Goal: Communication & Community: Answer question/provide support

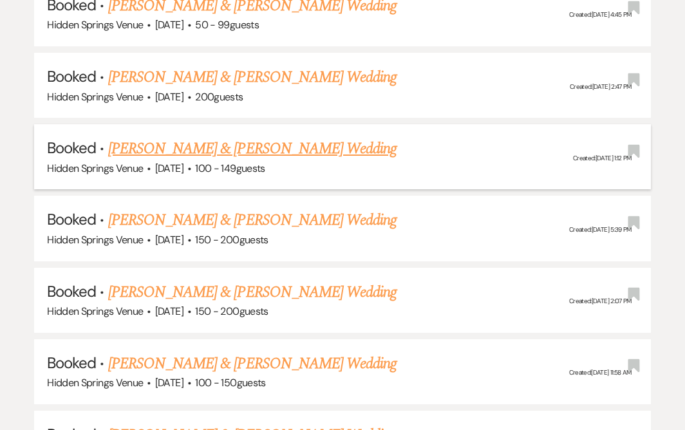
scroll to position [1954, 0]
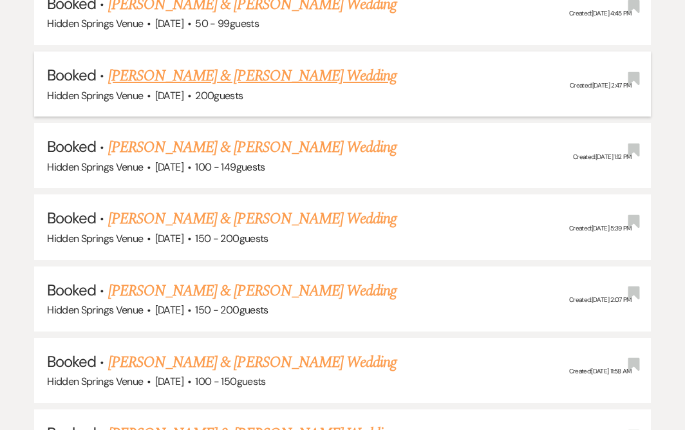
click at [281, 64] on link "[PERSON_NAME] & [PERSON_NAME] Wedding" at bounding box center [252, 75] width 288 height 23
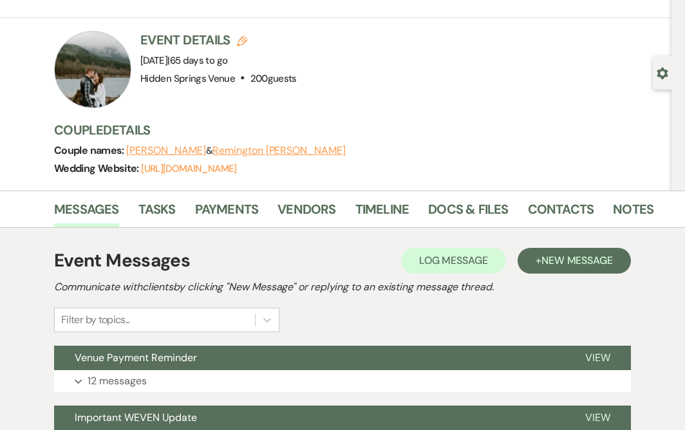
scroll to position [55, 0]
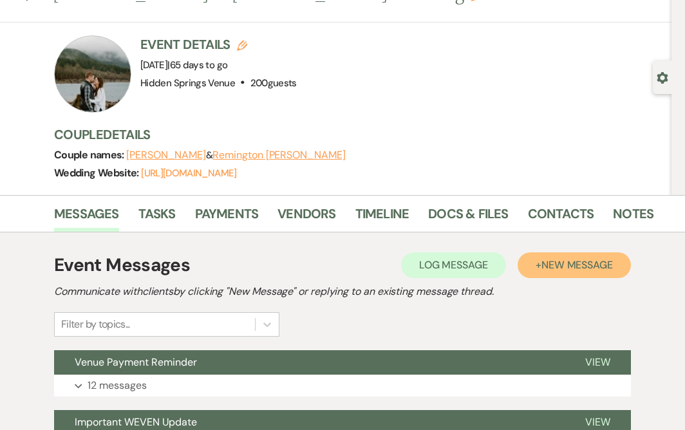
click at [562, 254] on button "+ New Message" at bounding box center [574, 265] width 113 height 26
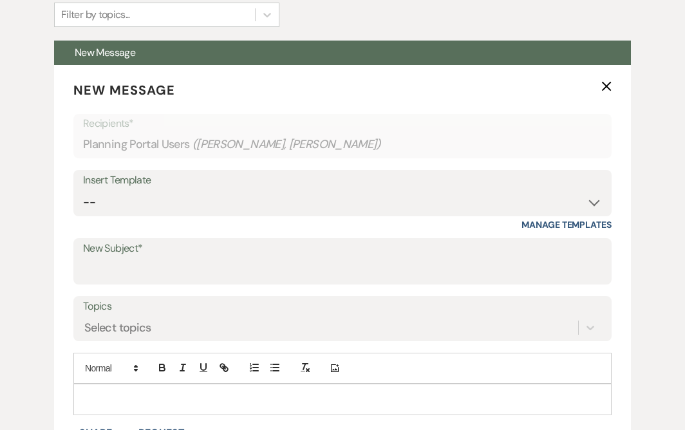
scroll to position [366, 0]
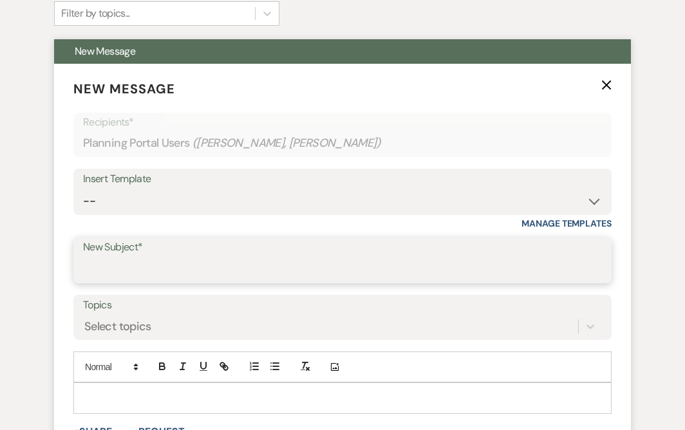
click at [391, 270] on input "New Subject*" at bounding box center [342, 269] width 519 height 25
type input "Coordination"
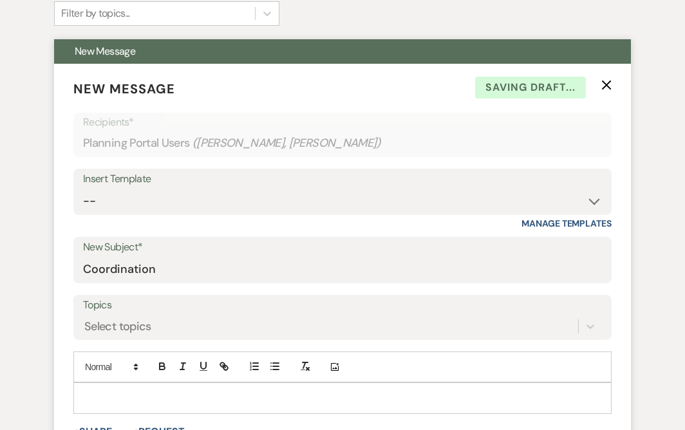
click at [236, 392] on p at bounding box center [343, 398] width 518 height 14
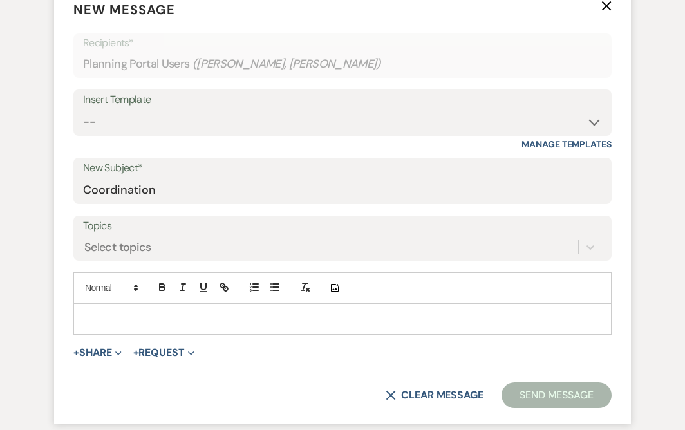
scroll to position [447, 0]
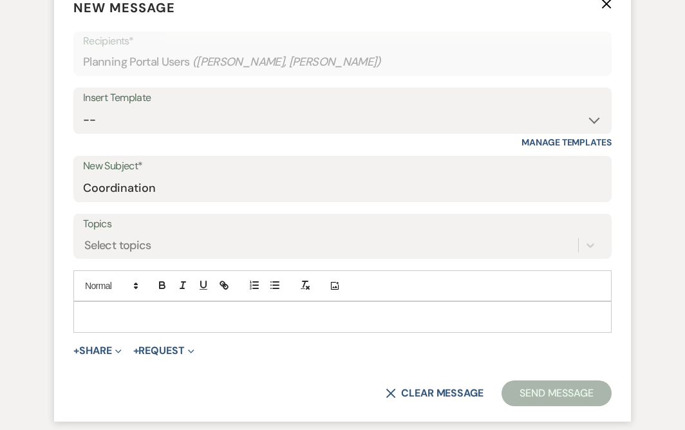
click at [166, 320] on p at bounding box center [343, 317] width 518 height 14
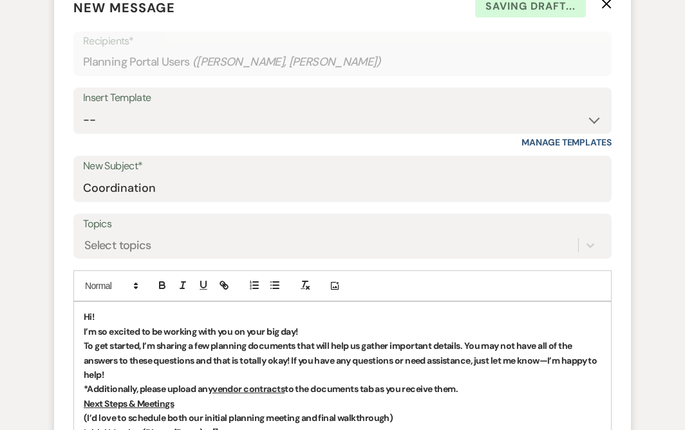
click at [91, 317] on strong "Hi!" at bounding box center [89, 317] width 10 height 12
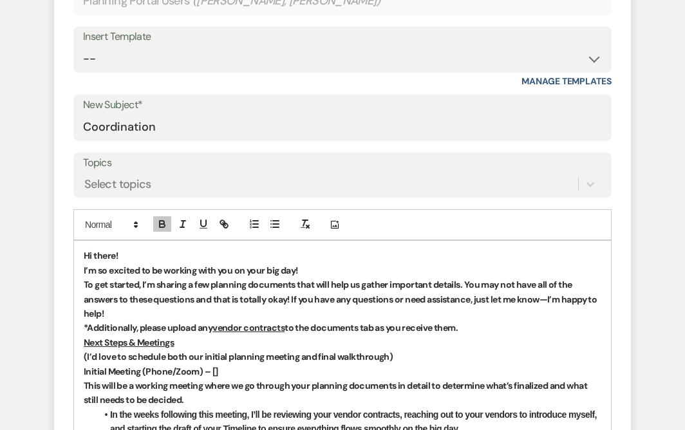
scroll to position [512, 0]
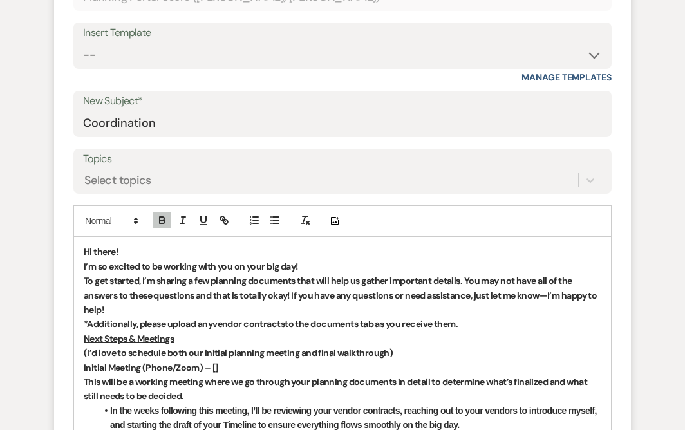
click at [84, 264] on strong "I’m so excited to be working with you on your big day!" at bounding box center [191, 267] width 214 height 12
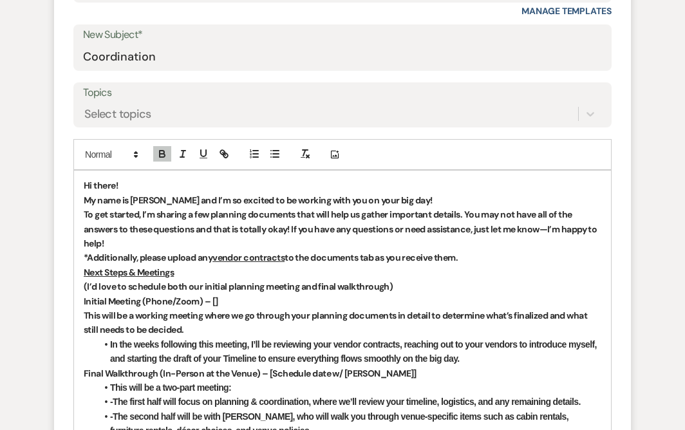
scroll to position [579, 0]
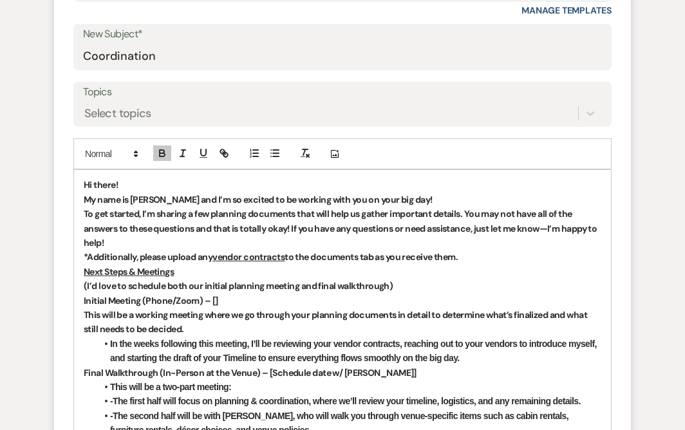
click at [400, 198] on p "My name is [PERSON_NAME] and I’m so excited to be working with you on your big …" at bounding box center [343, 199] width 518 height 14
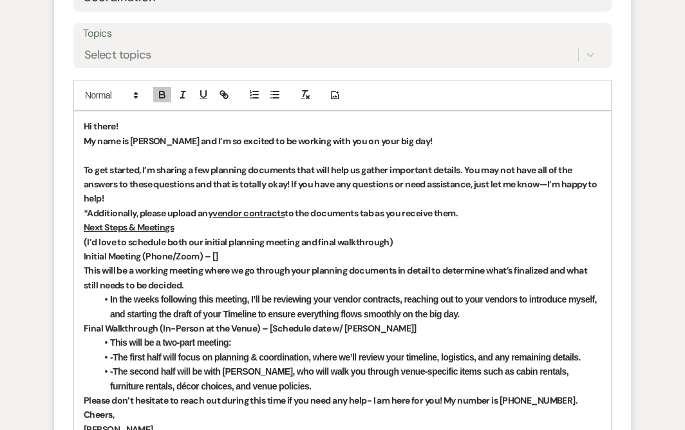
scroll to position [639, 0]
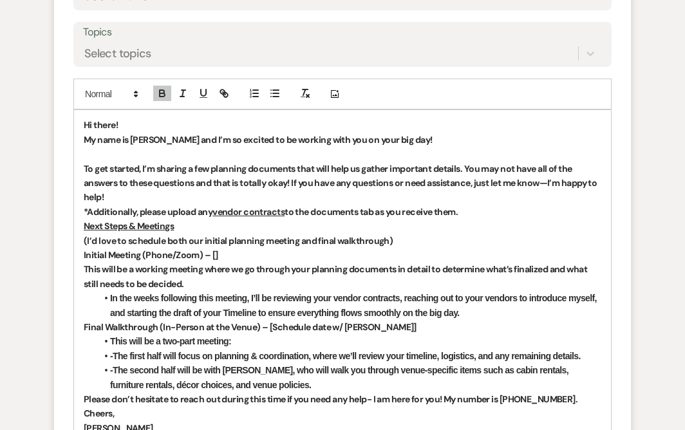
click at [317, 198] on p "To get started, I’m sharing a few planning documents that will help us gather i…" at bounding box center [343, 183] width 518 height 43
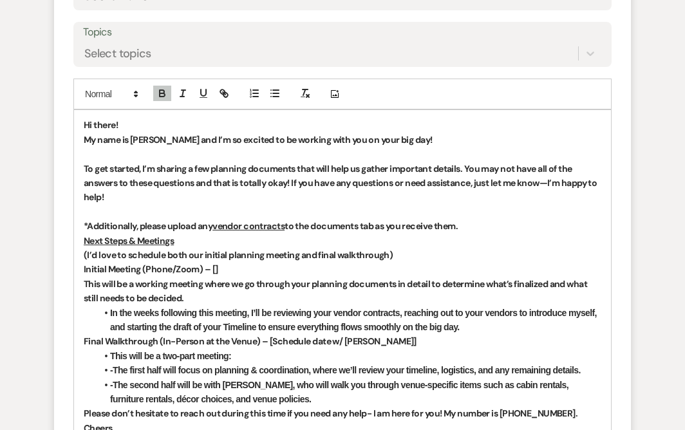
click at [504, 227] on p "*Additionally, please upload any vendor contracts to the documents tab as you r…" at bounding box center [343, 226] width 518 height 14
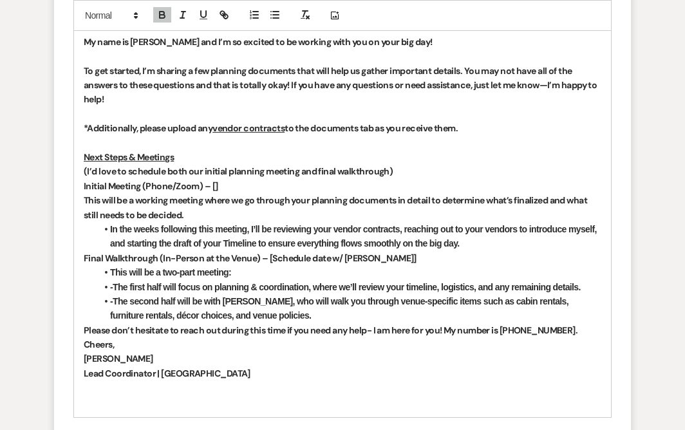
scroll to position [738, 0]
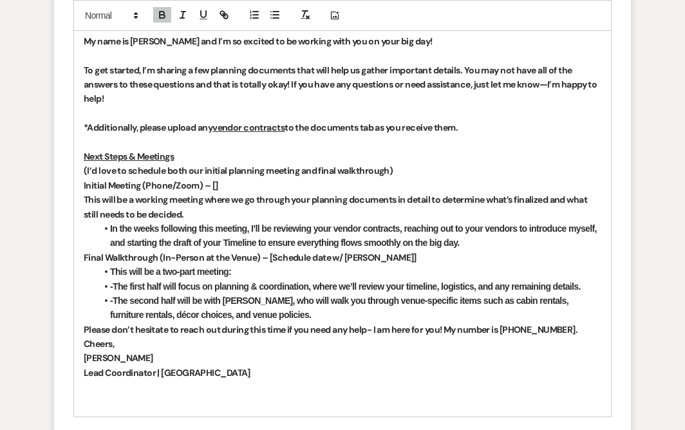
click at [214, 186] on strong "Initial Meeting (Phone/Zoom) – []" at bounding box center [151, 186] width 135 height 12
click at [376, 184] on strong "Initial Meeting (Phone/Zoom) – [Sometime during the first week of Septmeber ]" at bounding box center [243, 186] width 318 height 12
drag, startPoint x: 400, startPoint y: 184, endPoint x: 261, endPoint y: 182, distance: 139.1
click at [261, 182] on strong "Initial Meeting (Phone/Zoom) – [Sometime during the first week of Septmeber ]" at bounding box center [243, 186] width 318 height 12
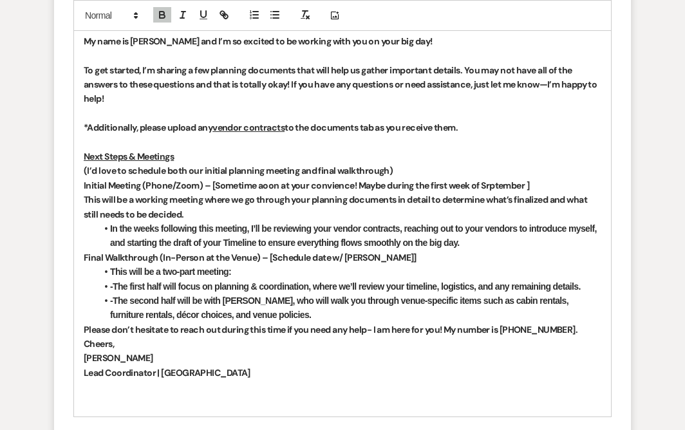
click at [332, 185] on strong "Initial Meeting (Phone/Zoom) – [Sometime aoon at your convience! Maybe during t…" at bounding box center [306, 186] width 445 height 12
click at [341, 187] on strong "Initial Meeting (Phone/Zoom) – [Sometime aoon at your convience! Maybe during t…" at bounding box center [306, 186] width 445 height 12
click at [450, 235] on li "In the weeks following this meeting, I’ll be reviewing your vendor contracts, r…" at bounding box center [349, 235] width 505 height 29
click at [386, 161] on p "Next Steps & Meetings" at bounding box center [343, 156] width 518 height 14
click at [515, 185] on strong "Initial Meeting (Phone/Zoom) – [Sometime aoon at your convienience! Maybe durin…" at bounding box center [313, 186] width 458 height 12
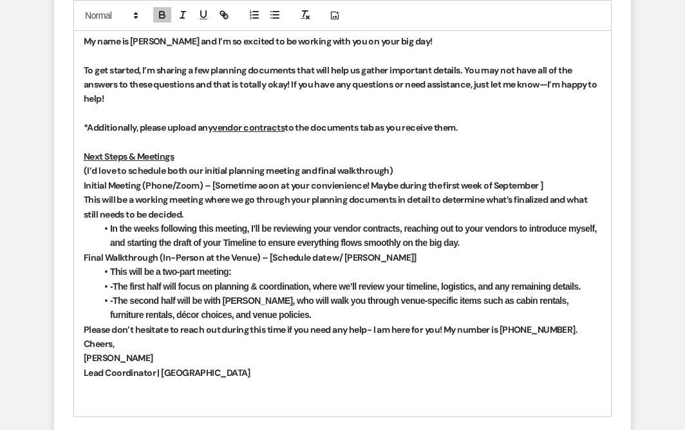
click at [320, 181] on strong "Initial Meeting (Phone/Zoom) – [Sometime aoon at your convienience! Maybe durin…" at bounding box center [313, 186] width 459 height 12
click at [265, 186] on strong "Initial Meeting (Phone/Zoom) – [Sometime aoon at your convenience! Maybe during…" at bounding box center [312, 186] width 457 height 12
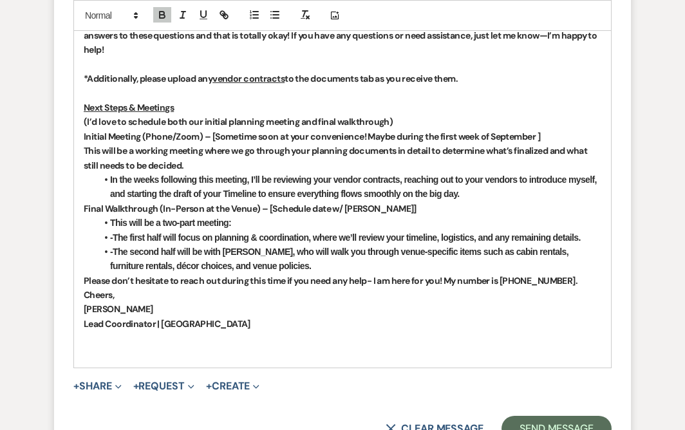
scroll to position [788, 0]
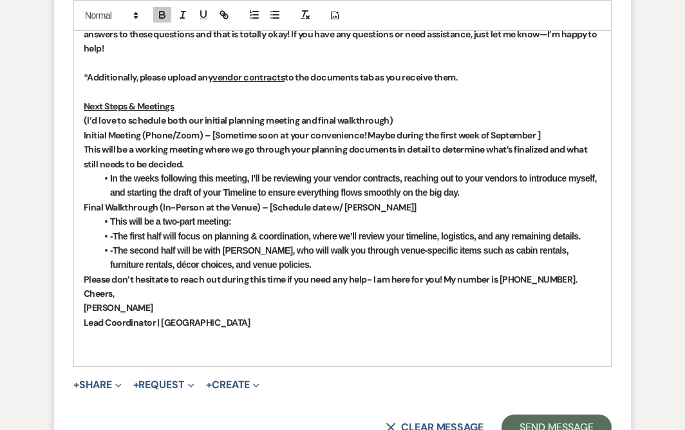
click at [486, 192] on li "In the weeks following this meeting, I’ll be reviewing your vendor contracts, r…" at bounding box center [349, 185] width 505 height 29
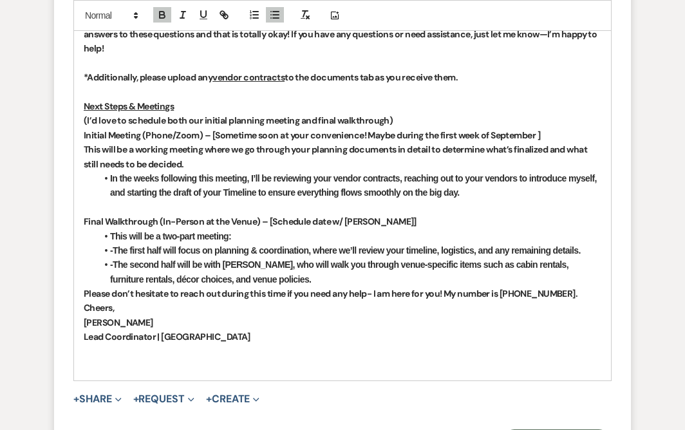
click at [363, 221] on strong "Final Walkthrough (In-Person at the Venue) – [Schedule date w/ [PERSON_NAME]]" at bounding box center [250, 222] width 333 height 12
click at [259, 276] on li "-The second half will be with [PERSON_NAME], who will walk you through venue-sp…" at bounding box center [349, 272] width 505 height 29
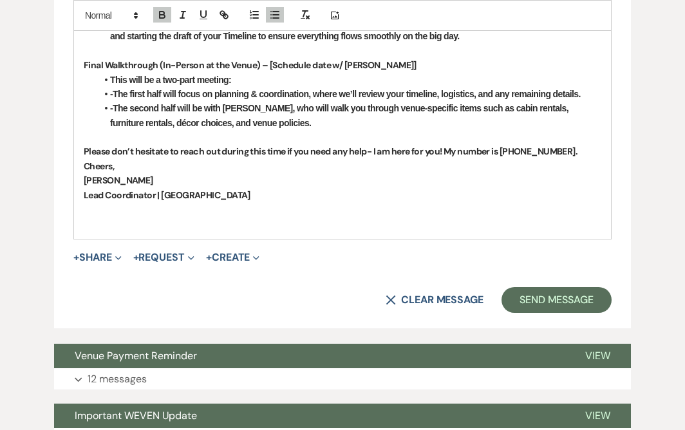
scroll to position [945, 0]
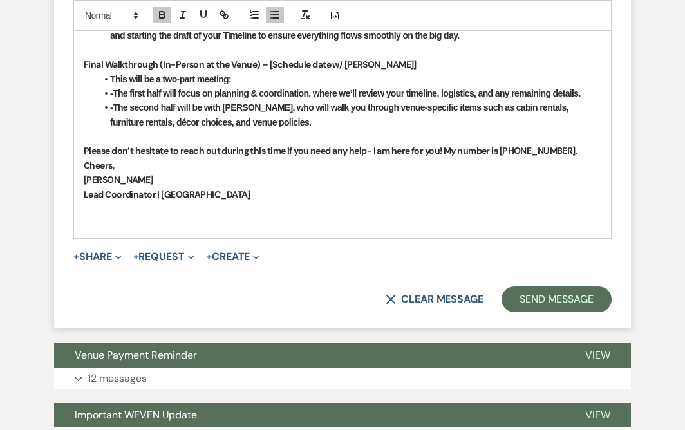
click at [89, 256] on button "+ Share Expand" at bounding box center [97, 257] width 48 height 10
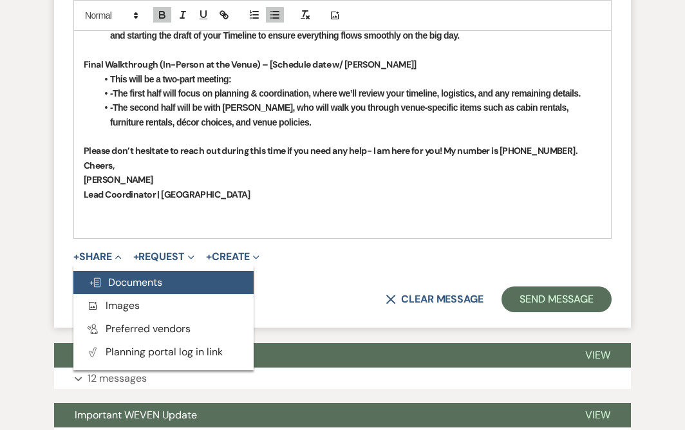
click at [118, 284] on span "Doc Upload Documents" at bounding box center [125, 283] width 73 height 14
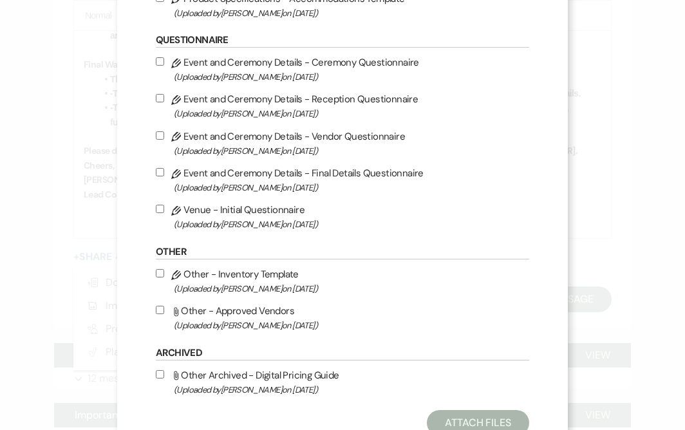
scroll to position [1352, 0]
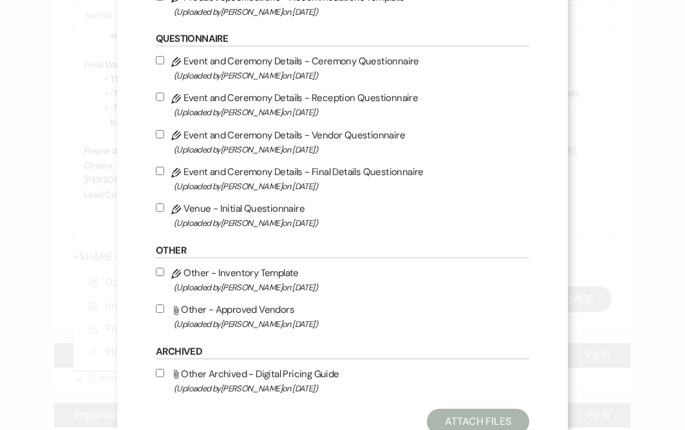
click at [158, 212] on input "Pencil Venue - Initial Questionnaire (Uploaded by [PERSON_NAME] on [DATE] )" at bounding box center [160, 207] width 8 height 8
checkbox input "true"
click at [160, 138] on input "Pencil Event and Ceremony Details - Vendor Questionnaire (Uploaded by [PERSON_N…" at bounding box center [160, 134] width 8 height 8
checkbox input "true"
click at [159, 101] on input "Pencil Event and Ceremony Details - Reception Questionnaire (Uploaded by [PERSO…" at bounding box center [160, 97] width 8 height 8
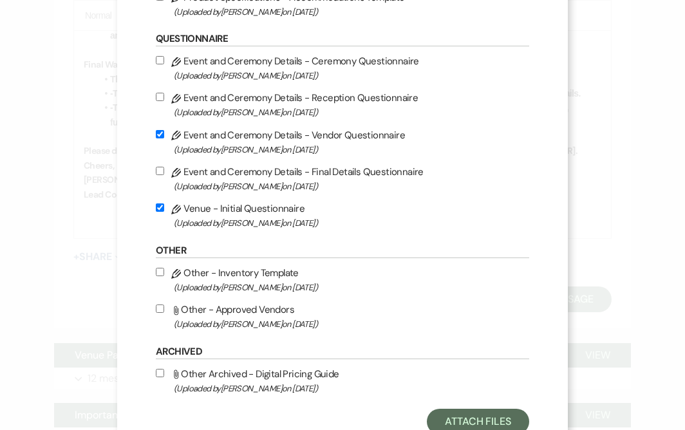
checkbox input "true"
click at [160, 64] on input "Pencil Event and Ceremony Details - Ceremony Questionnaire (Uploaded by [PERSON…" at bounding box center [160, 60] width 8 height 8
checkbox input "true"
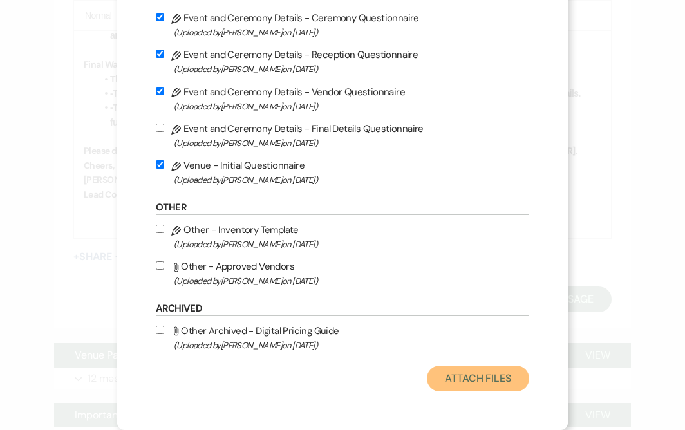
click at [505, 380] on button "Attach Files" at bounding box center [478, 379] width 102 height 26
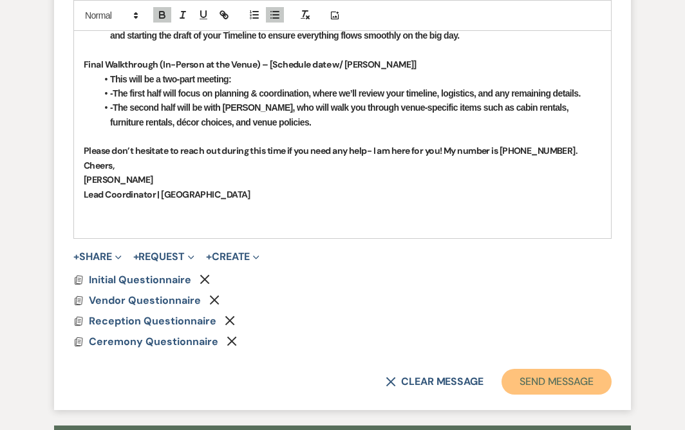
click at [551, 382] on button "Send Message" at bounding box center [556, 382] width 110 height 26
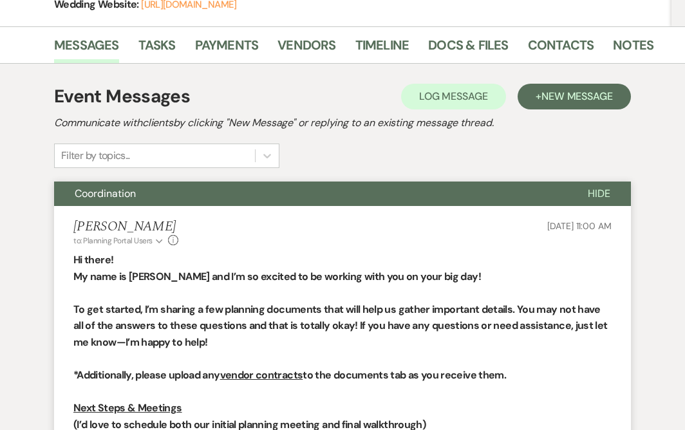
scroll to position [0, 0]
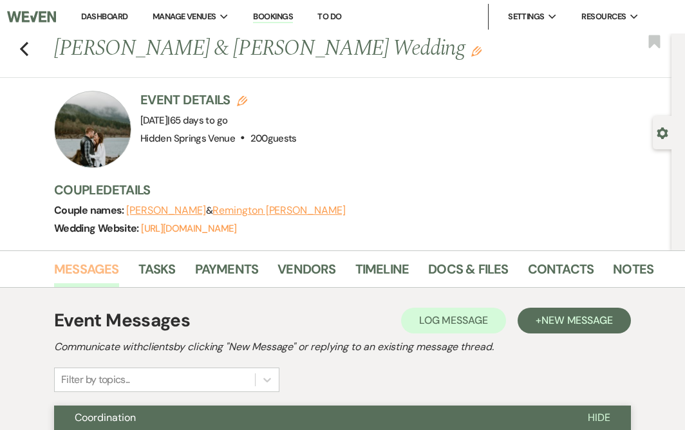
click at [102, 266] on link "Messages" at bounding box center [86, 273] width 65 height 28
